Goal: Navigation & Orientation: Find specific page/section

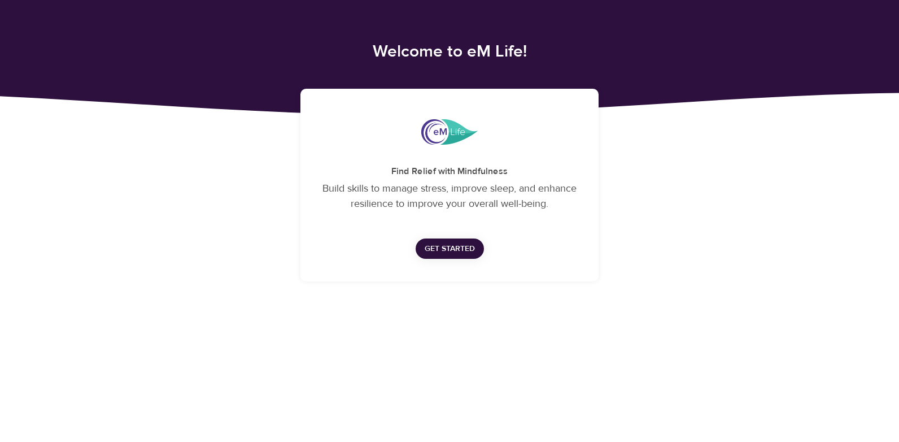
click at [452, 247] on span "Get Started" at bounding box center [450, 249] width 50 height 14
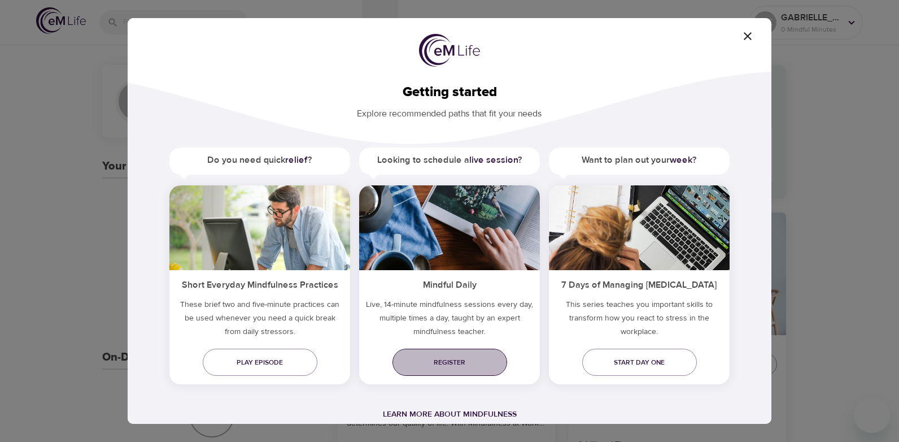
click at [445, 367] on span "Register" at bounding box center [449, 362] width 97 height 12
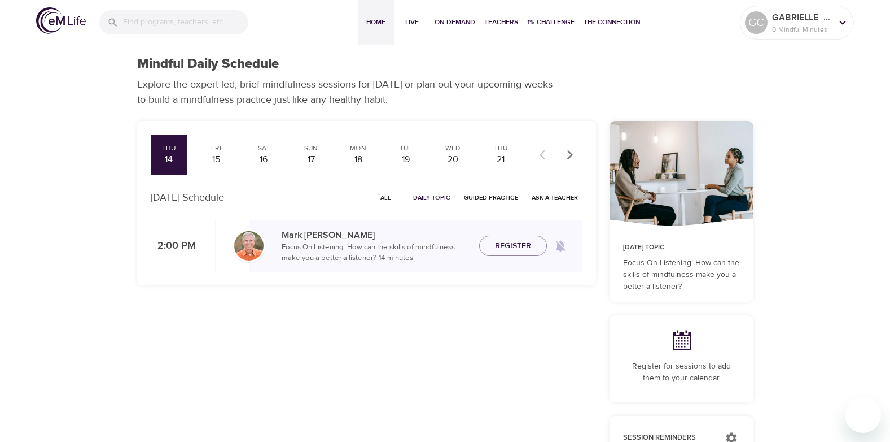
click at [371, 21] on span "Home" at bounding box center [375, 22] width 27 height 12
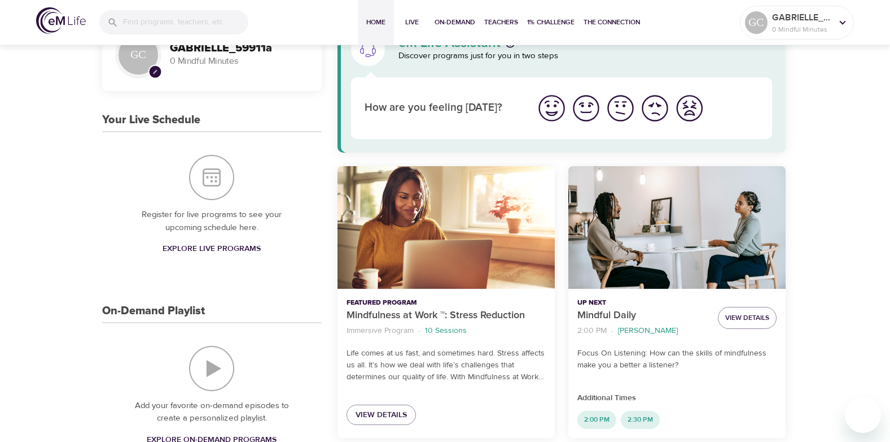
scroll to position [42, 0]
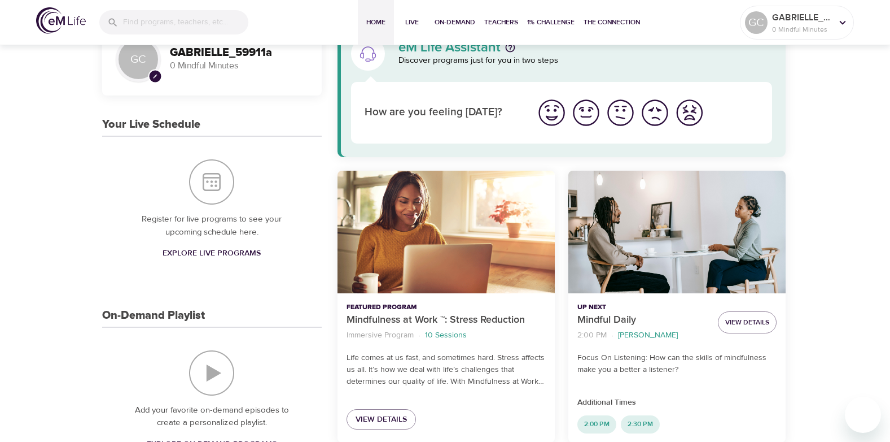
click at [588, 113] on img "I'm feeling good" at bounding box center [586, 112] width 31 height 31
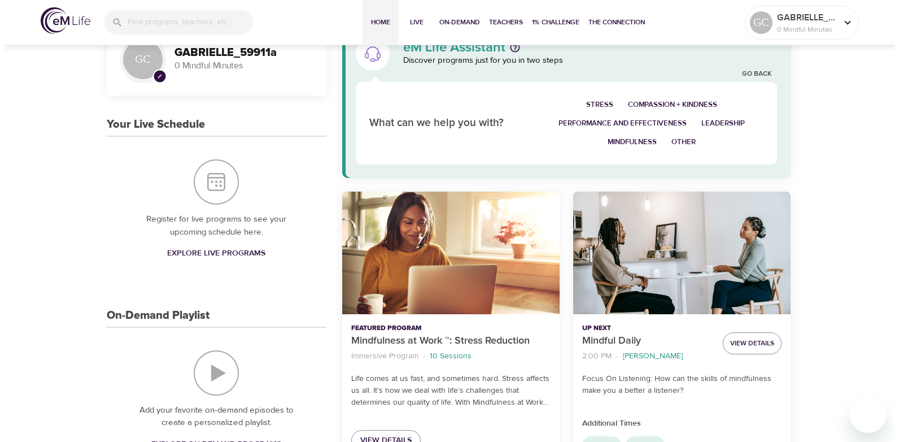
scroll to position [0, 0]
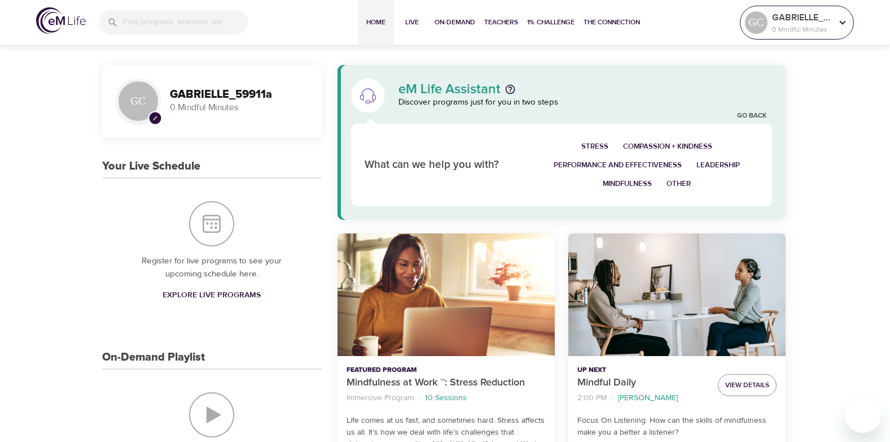
click at [845, 22] on icon at bounding box center [843, 22] width 6 height 4
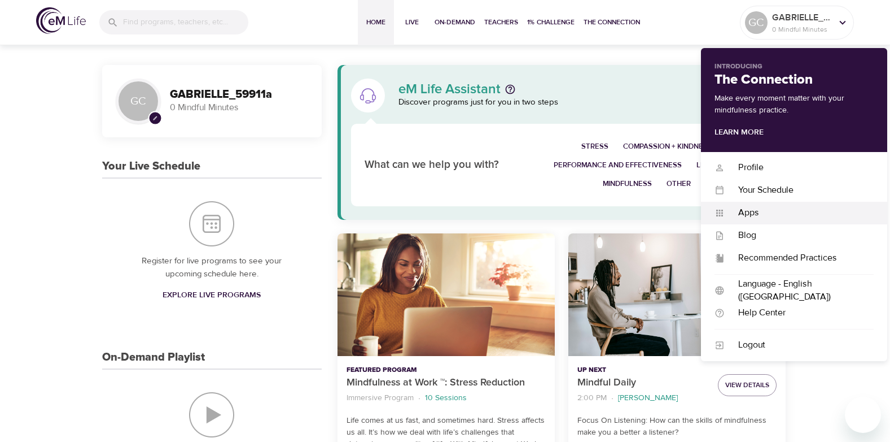
click at [746, 209] on div "Apps" at bounding box center [799, 212] width 149 height 13
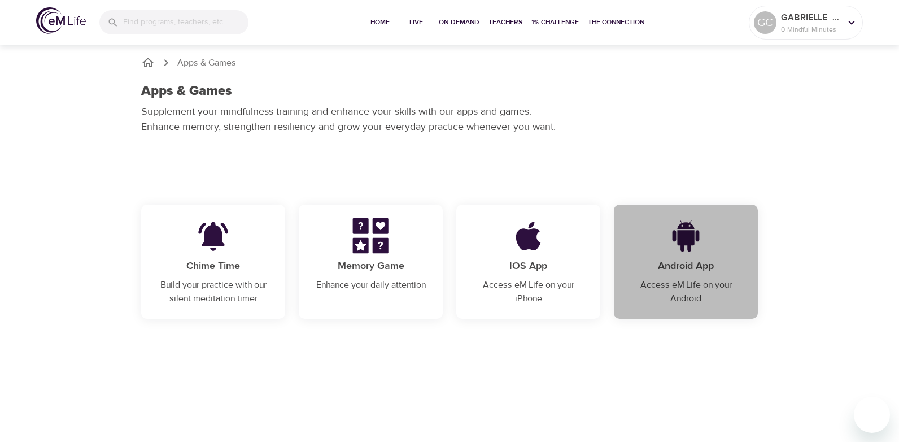
click at [690, 246] on img at bounding box center [685, 236] width 70 height 36
